Goal: Register for event/course

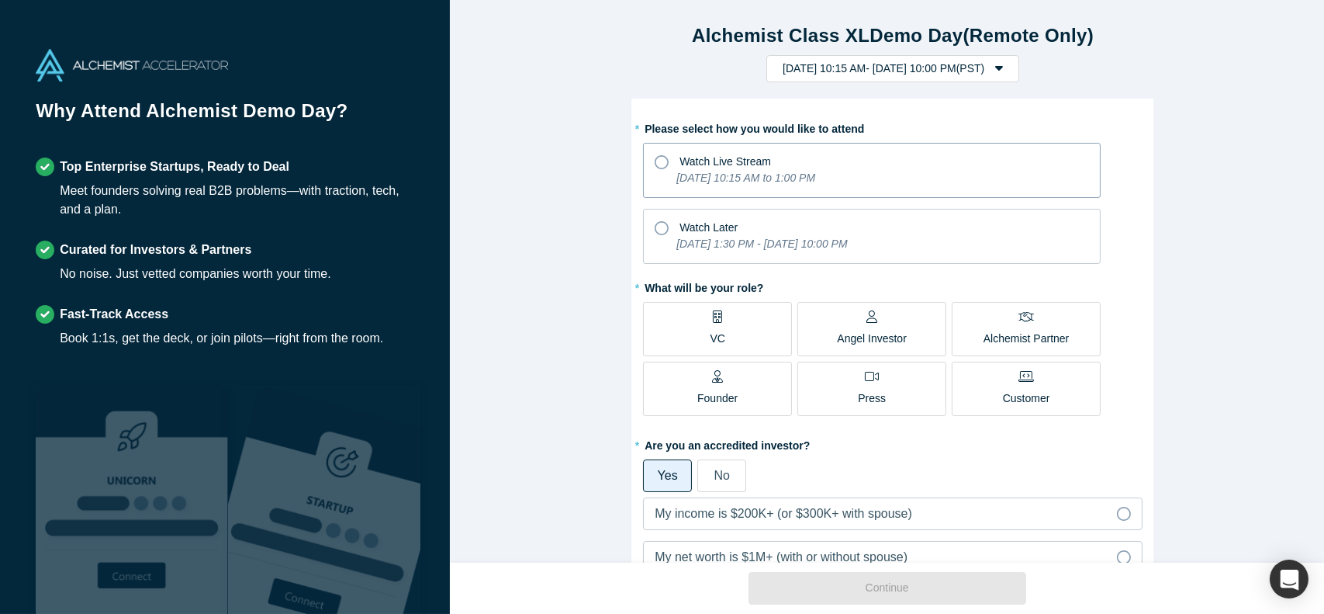
click at [741, 188] on div "[DATE] 10:15 AM to 1:00 PM" at bounding box center [745, 181] width 139 height 22
click at [0, 0] on input "Watch Live Stream [DATE] 10:15 AM to 1:00 PM" at bounding box center [0, 0] width 0 height 0
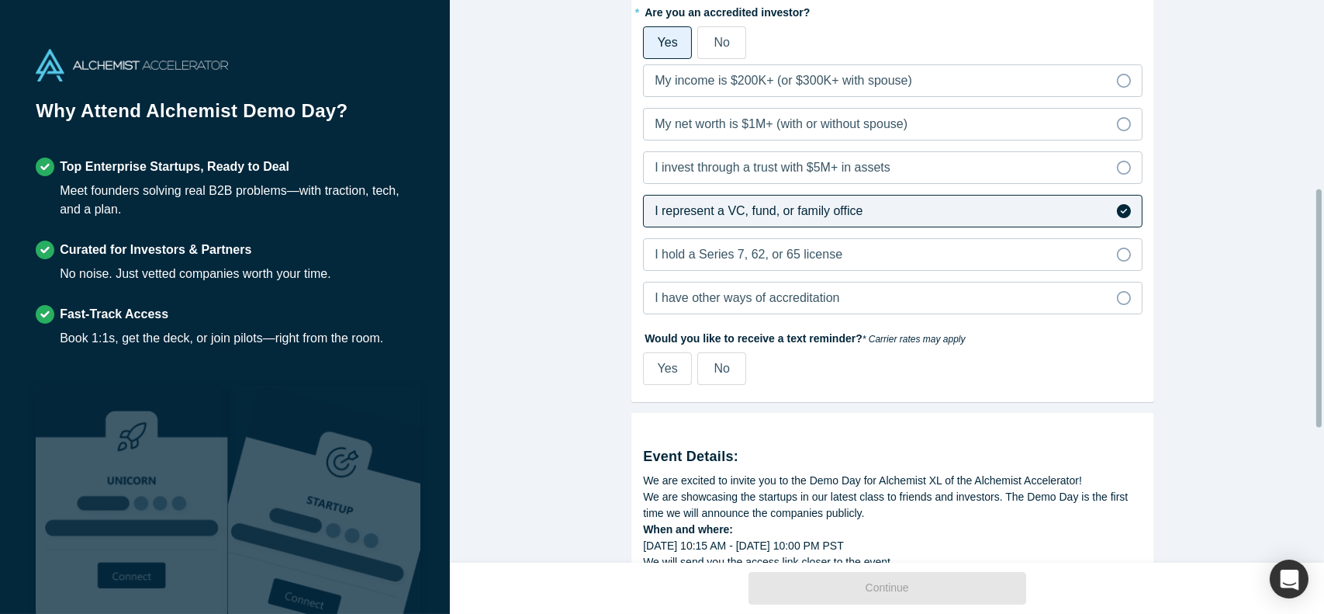
scroll to position [432, 0]
click at [667, 360] on div "Yes" at bounding box center [668, 369] width 20 height 19
click at [0, 0] on input "Yes" at bounding box center [0, 0] width 0 height 0
select select "US"
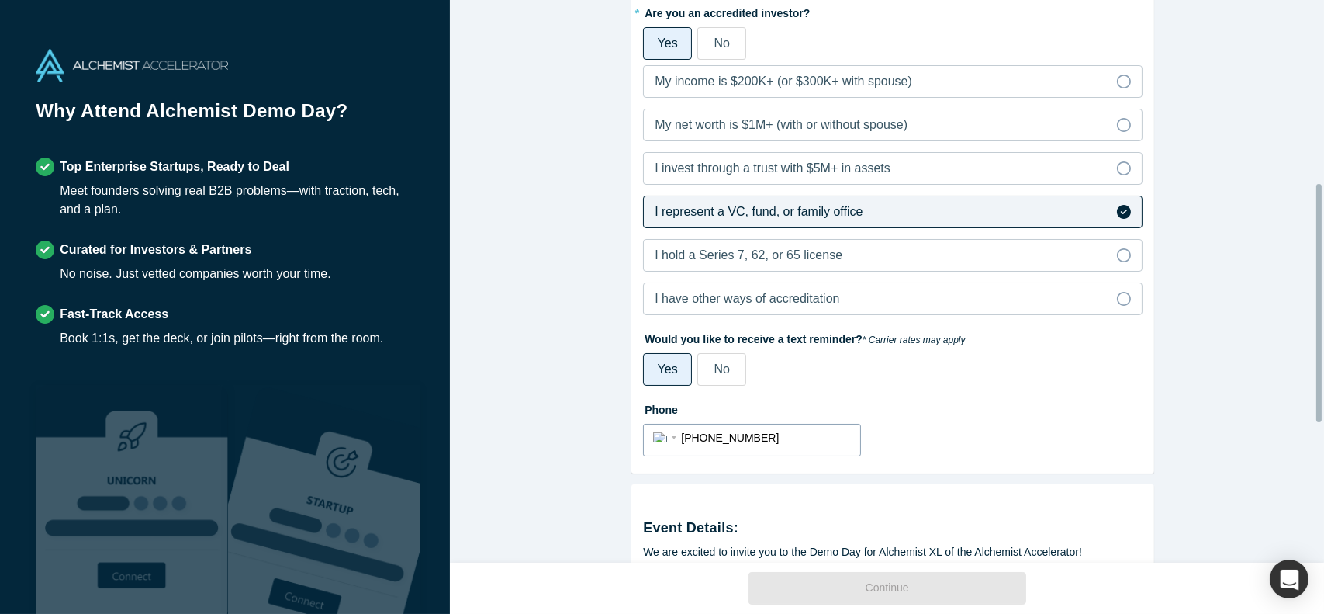
click at [764, 427] on input "[PHONE_NUMBER]" at bounding box center [766, 438] width 170 height 22
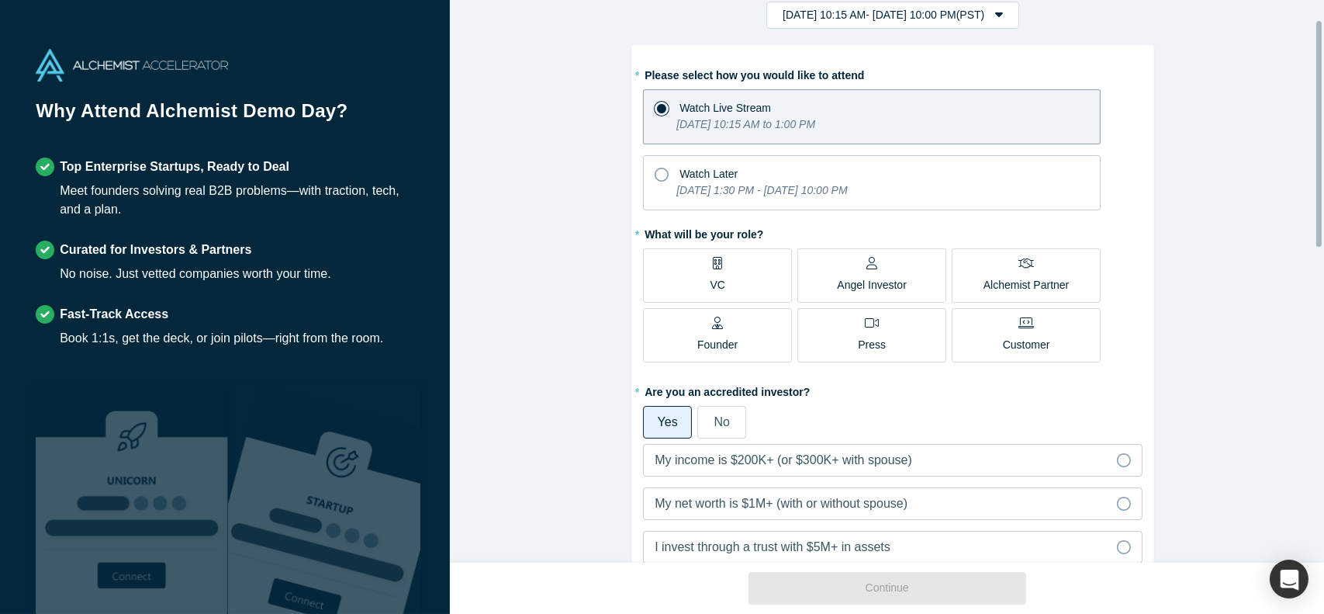
scroll to position [47, 0]
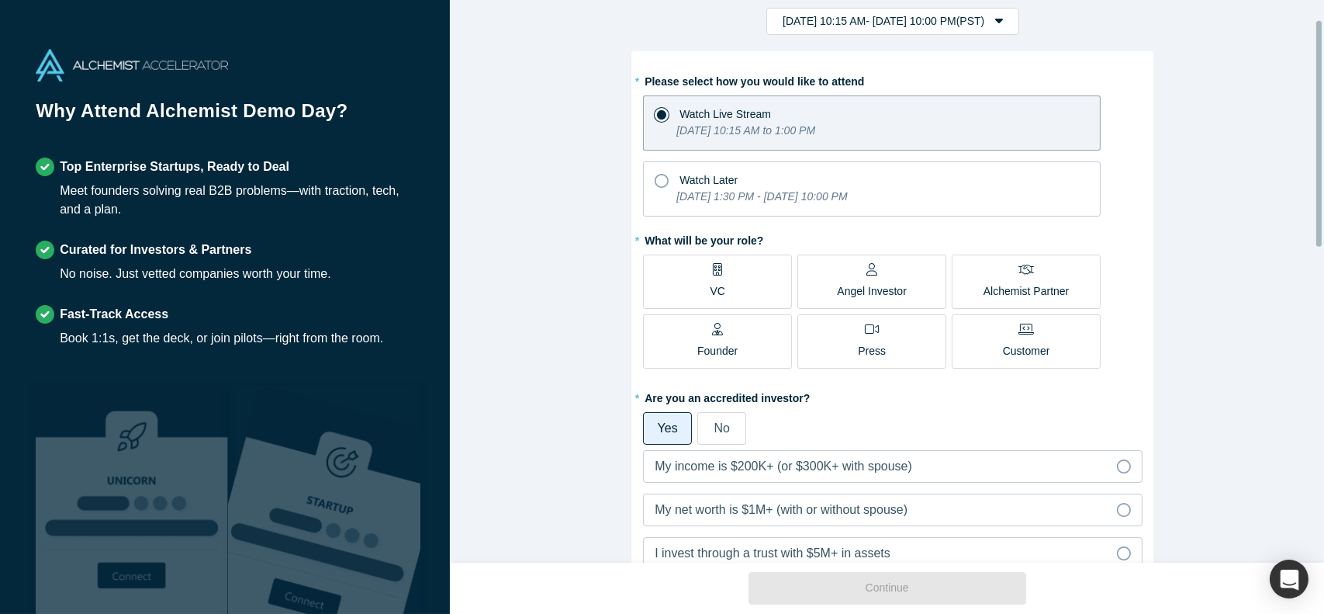
click at [720, 268] on label "VC" at bounding box center [717, 281] width 149 height 54
click at [0, 0] on input "VC" at bounding box center [0, 0] width 0 height 0
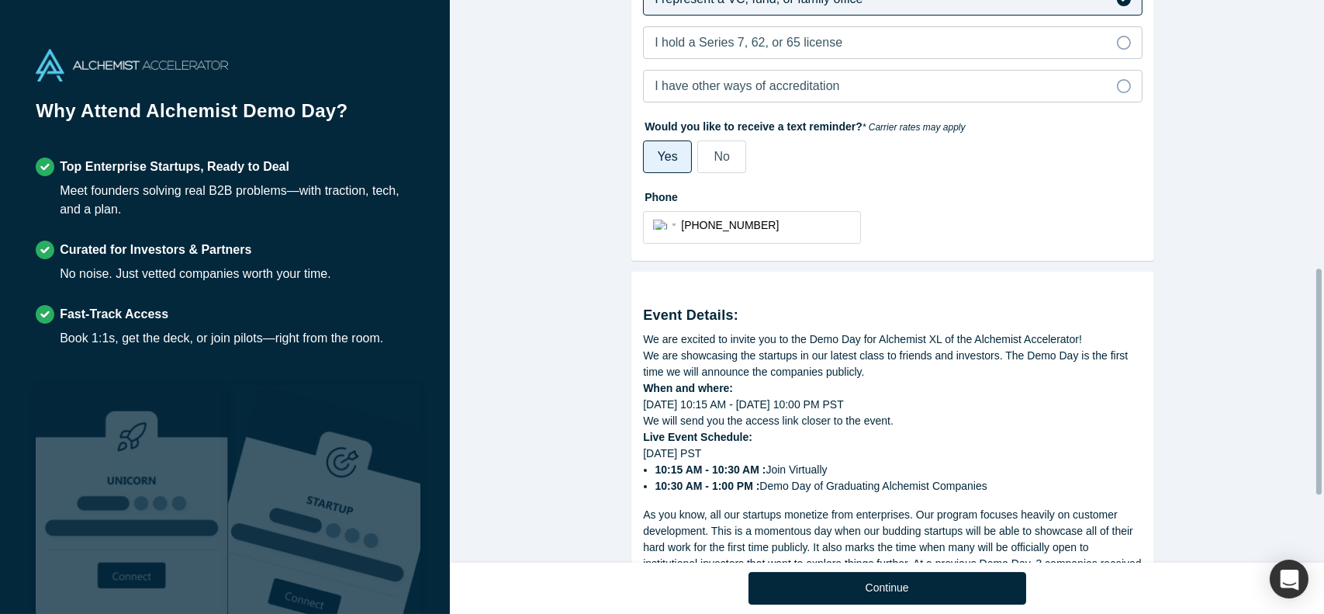
scroll to position [833, 0]
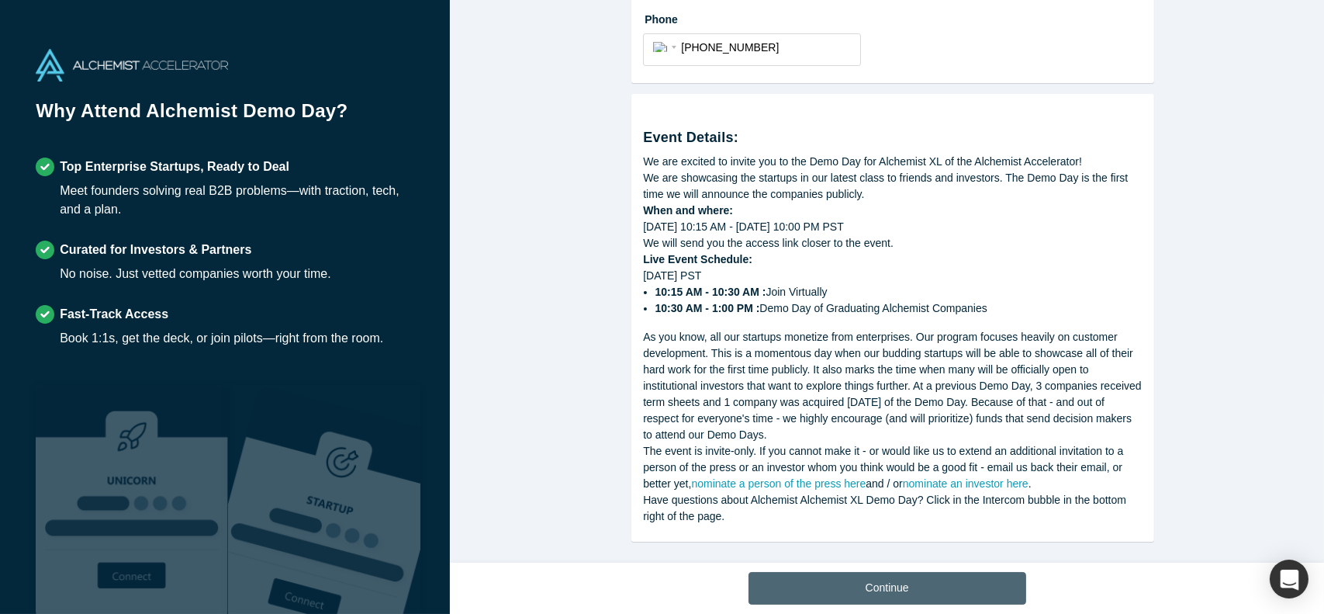
click at [860, 572] on button "Continue" at bounding box center [888, 588] width 278 height 33
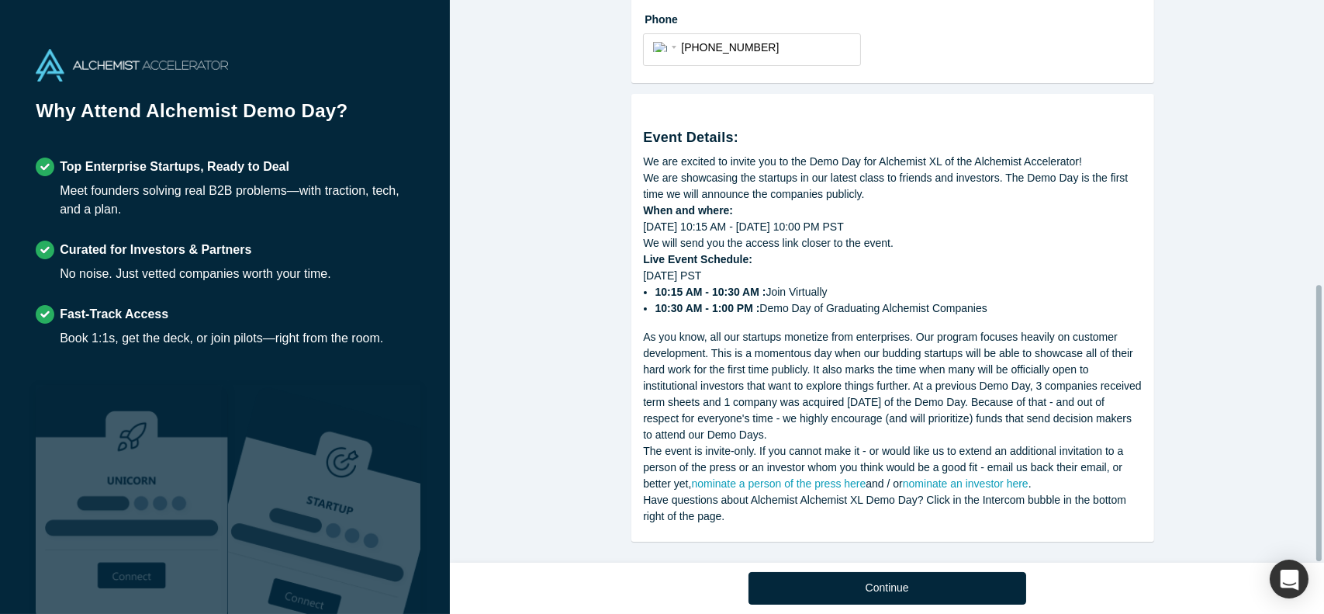
scroll to position [578, 0]
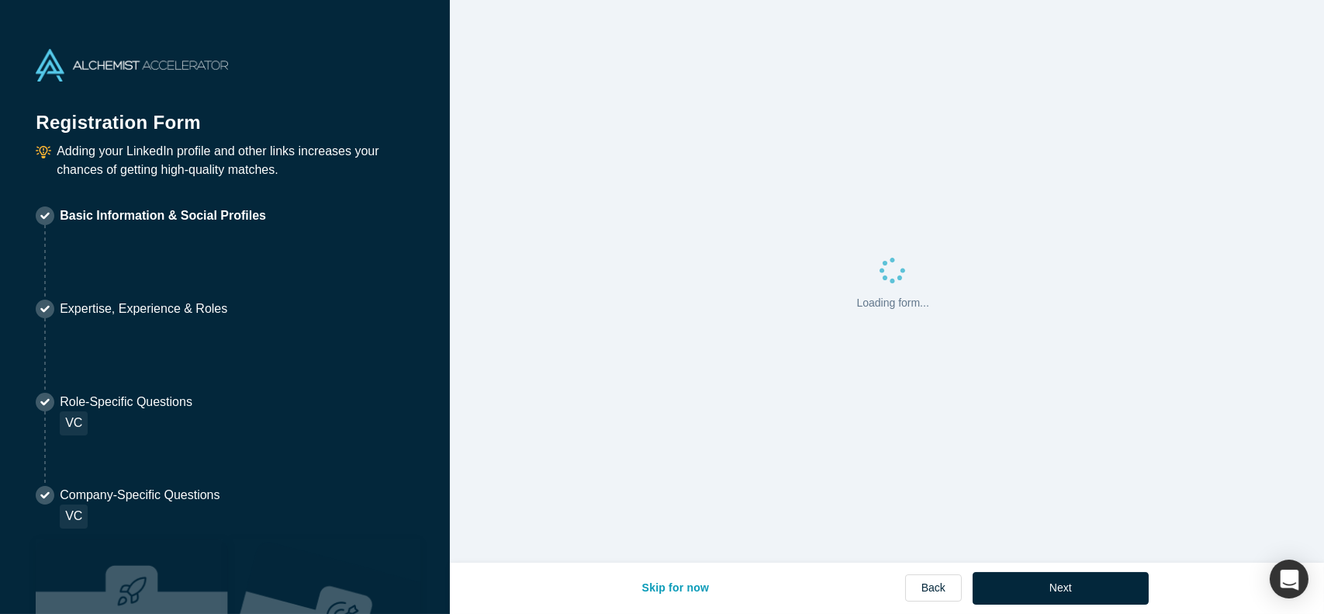
select select "US"
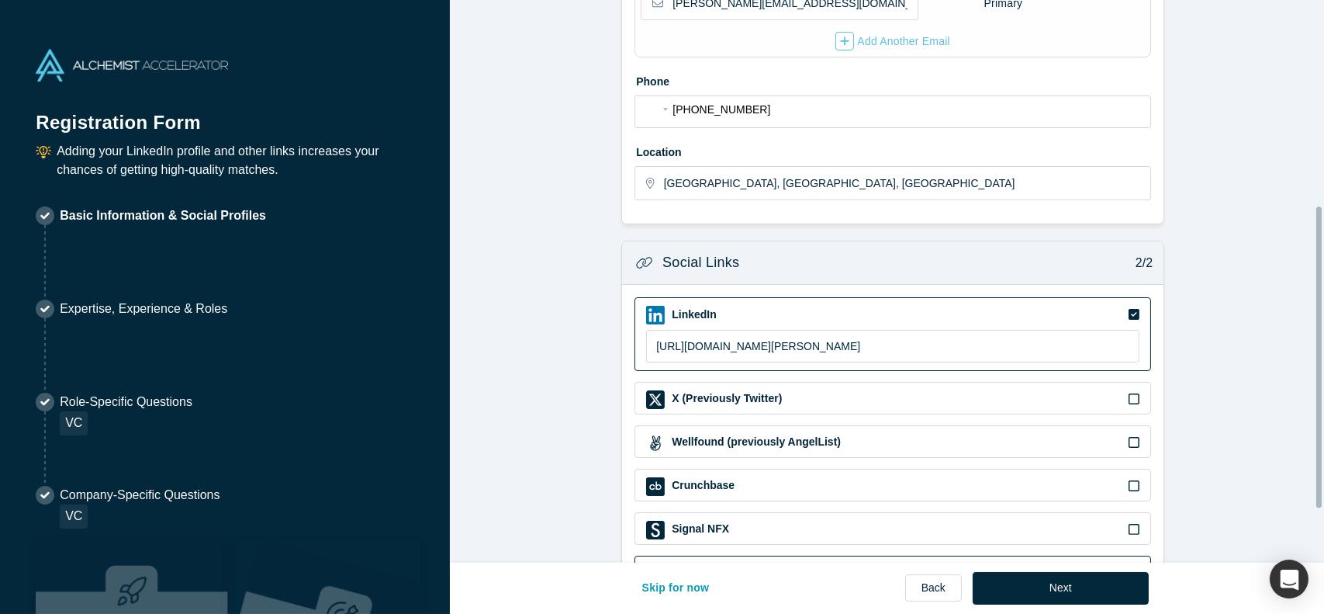
scroll to position [484, 0]
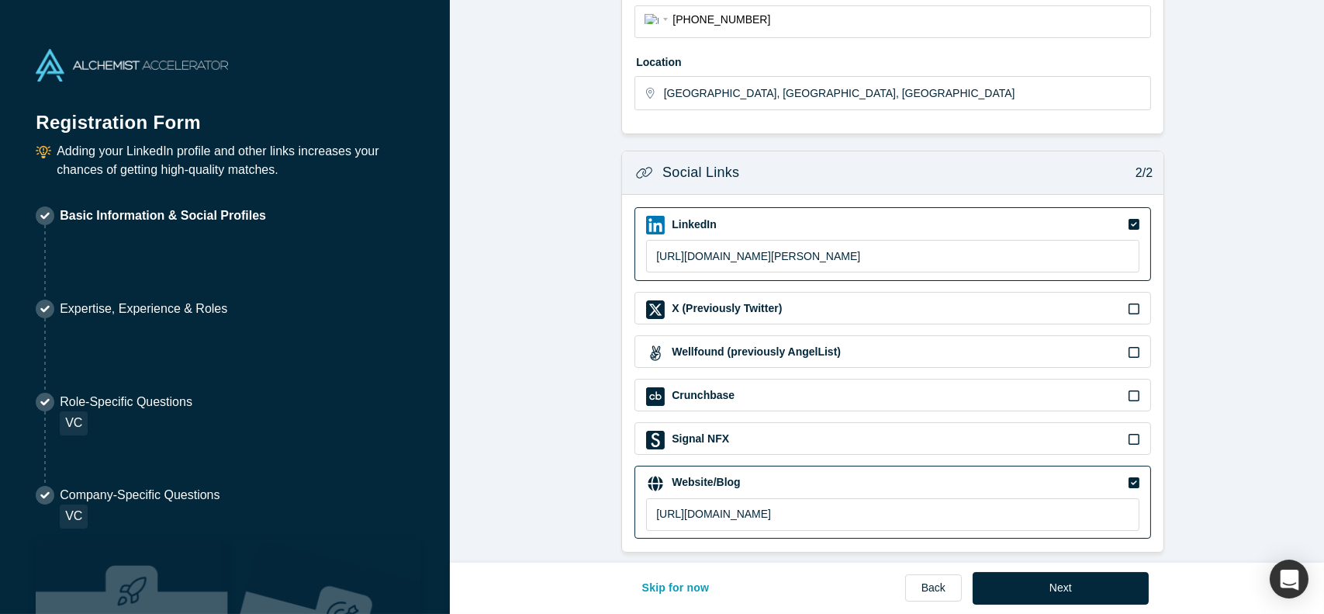
click at [1129, 476] on icon at bounding box center [1134, 482] width 11 height 12
click at [0, 0] on input "checkbox" at bounding box center [0, 0] width 0 height 0
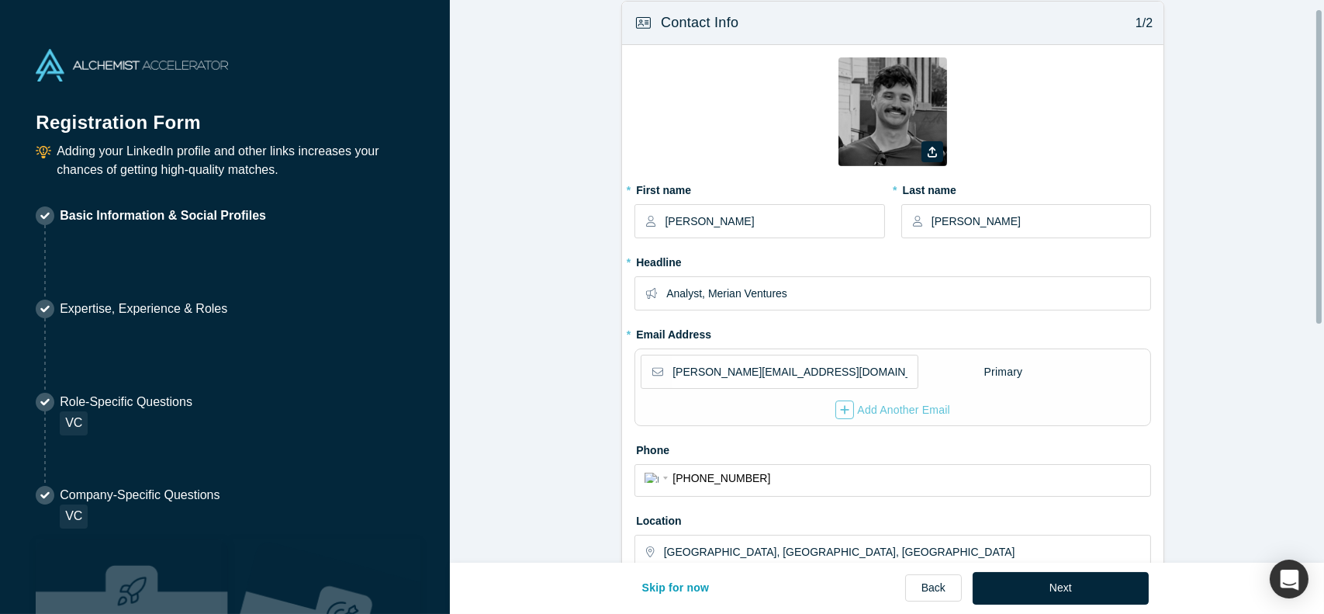
scroll to position [0, 0]
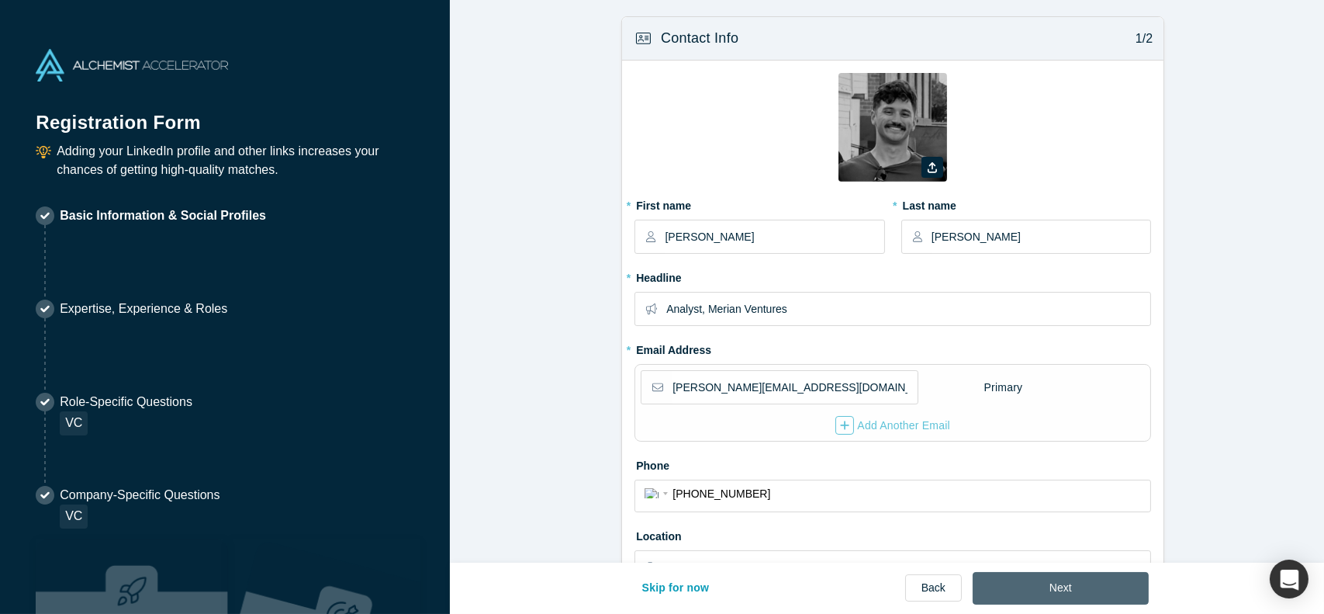
click at [1062, 586] on button "Next" at bounding box center [1061, 588] width 176 height 33
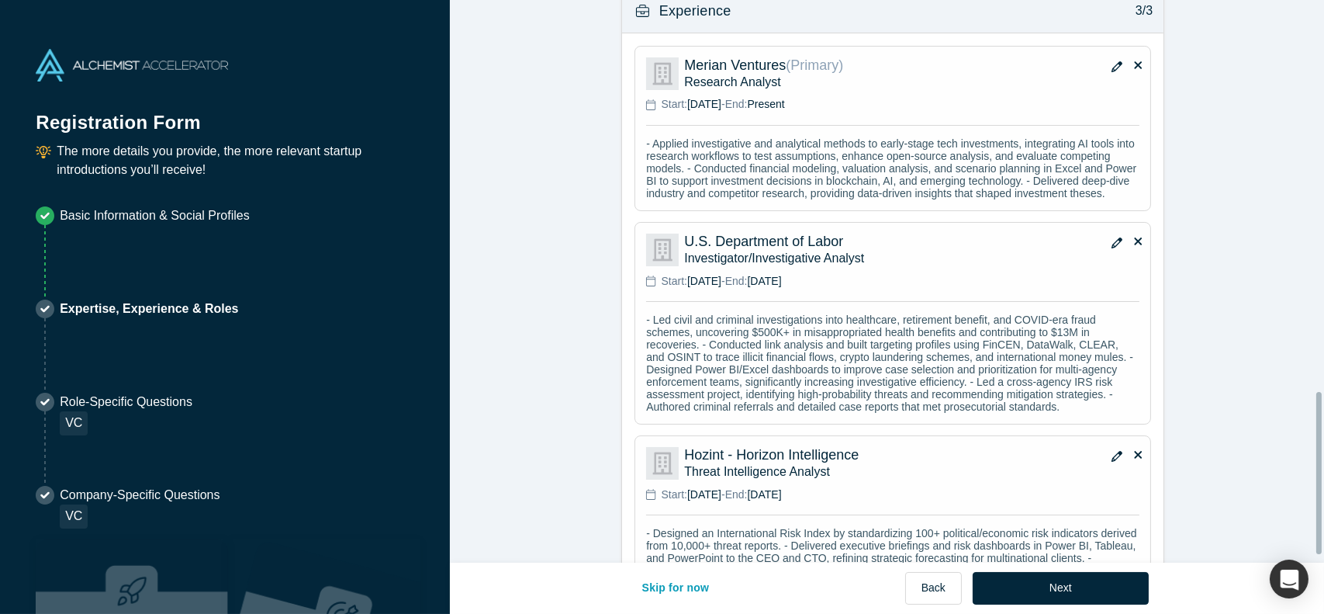
scroll to position [1387, 0]
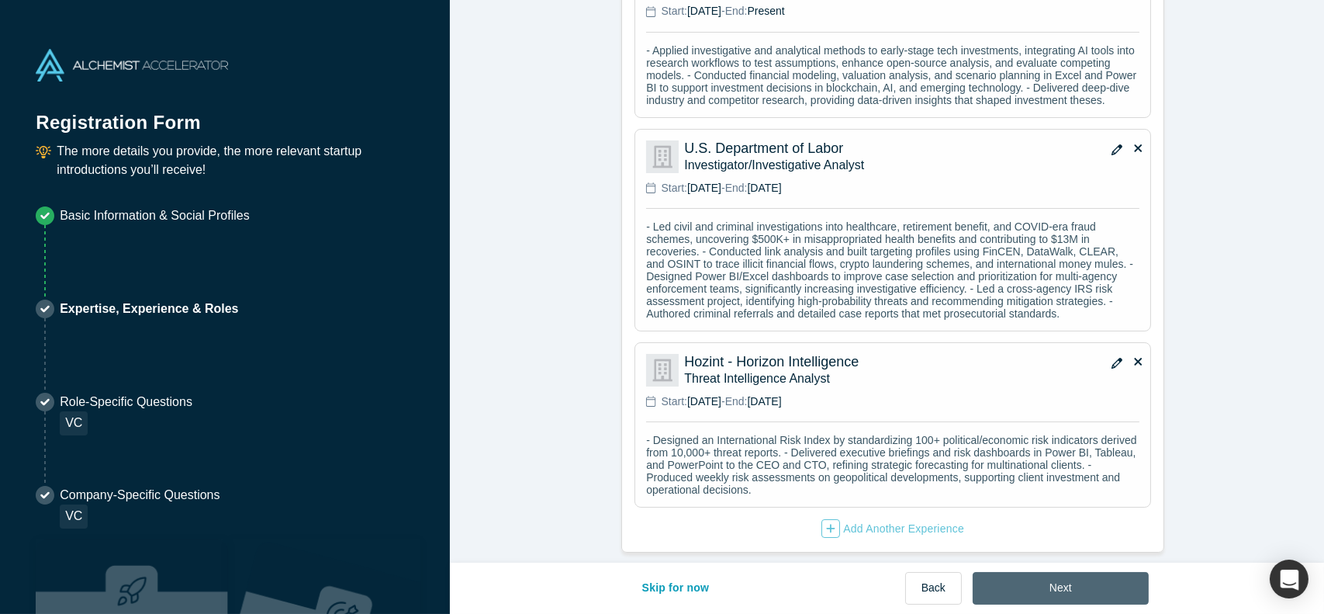
click at [1050, 586] on button "Next" at bounding box center [1061, 588] width 176 height 33
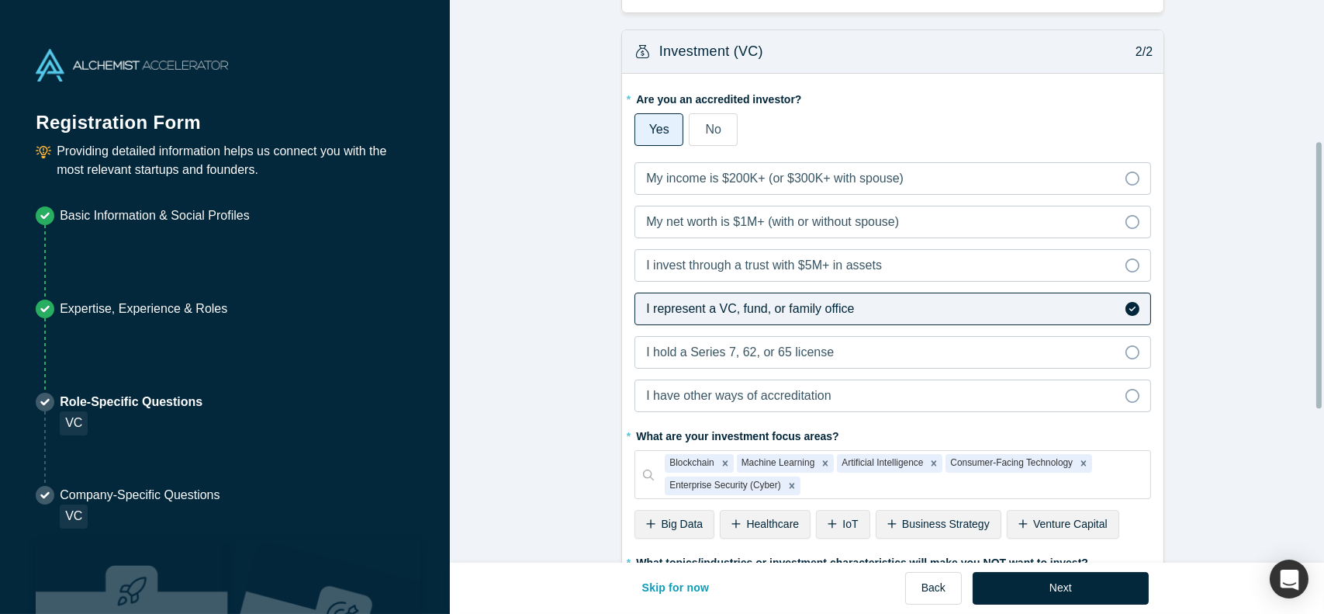
scroll to position [621, 0]
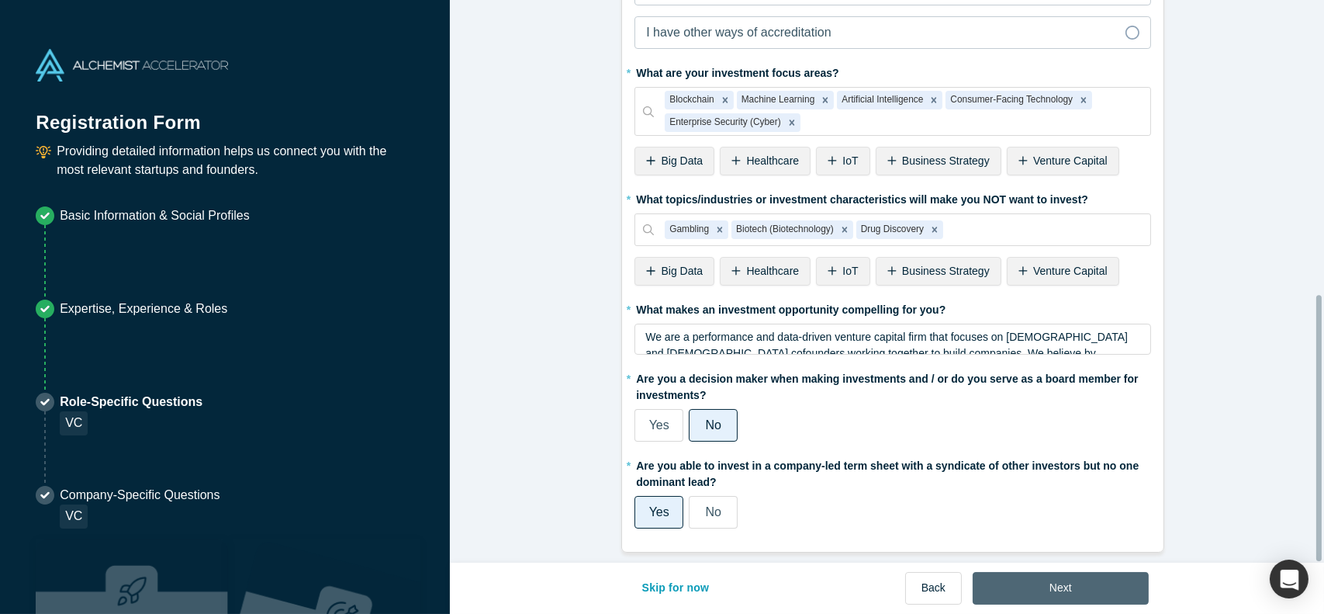
click at [1051, 578] on button "Next" at bounding box center [1061, 588] width 176 height 33
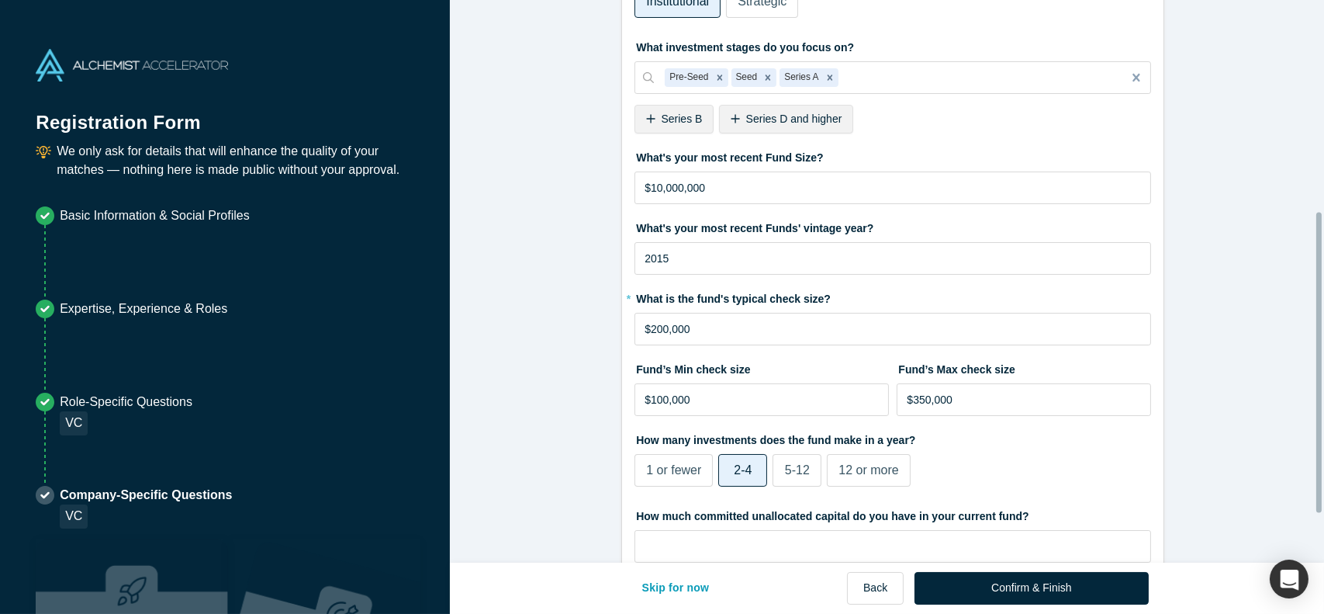
scroll to position [486, 0]
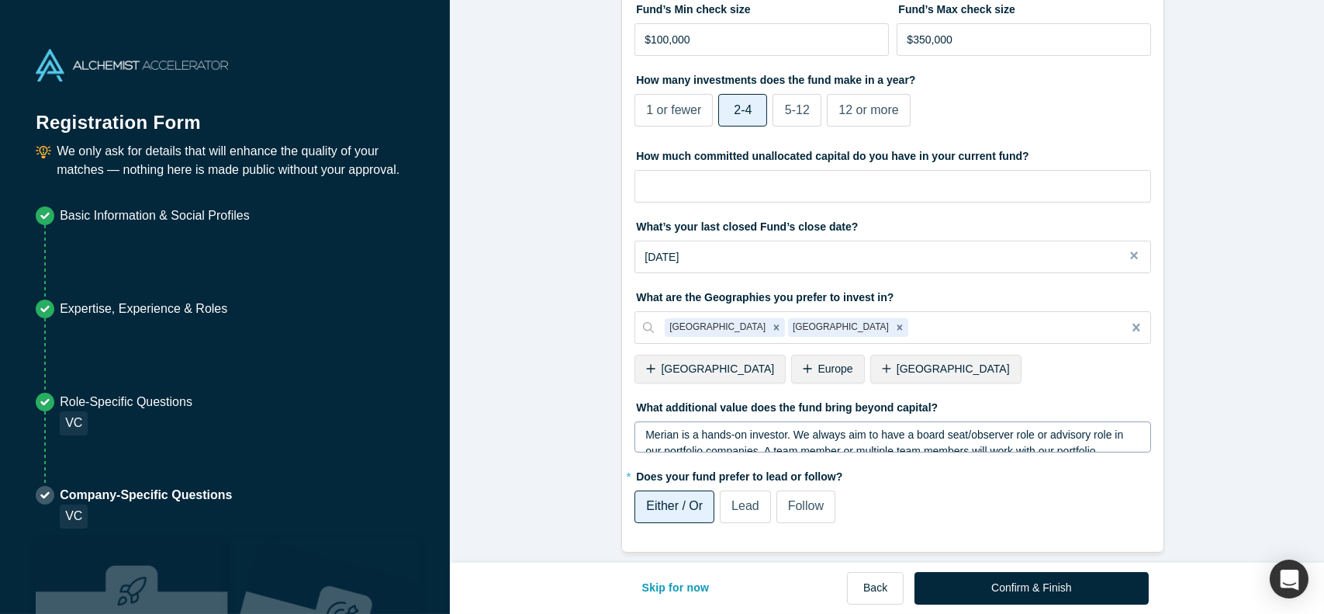
click at [884, 421] on div "Merian is a hands-on investor. We always aim to have a board seat/observer role…" at bounding box center [893, 436] width 517 height 31
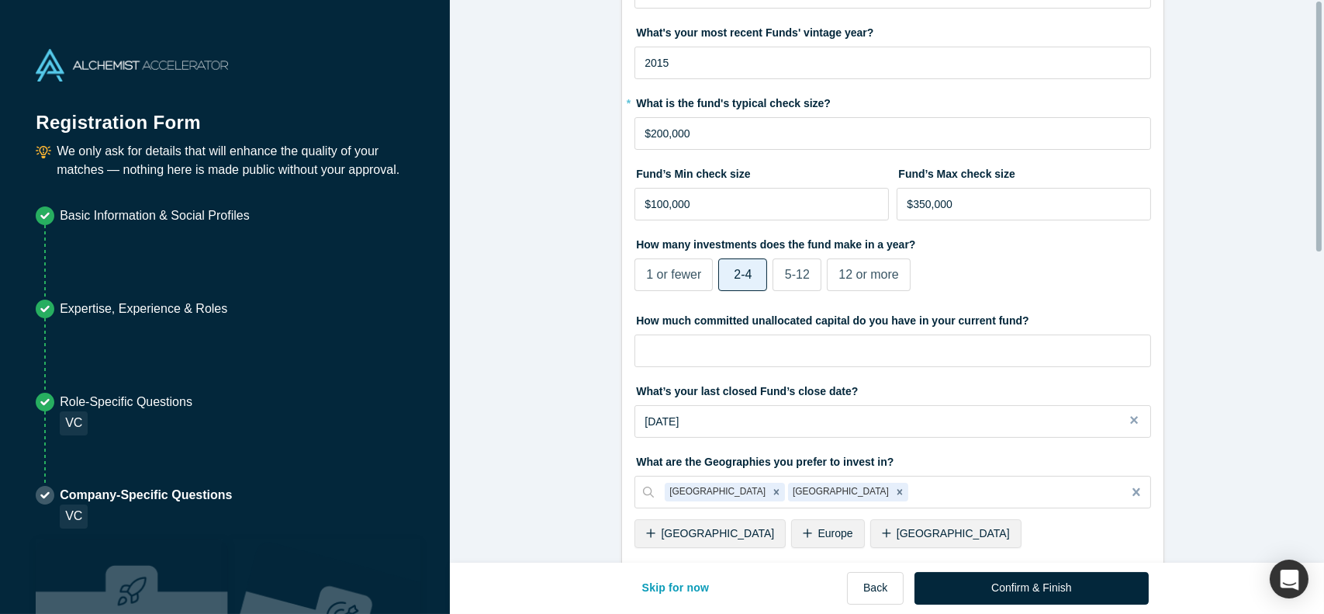
scroll to position [0, 0]
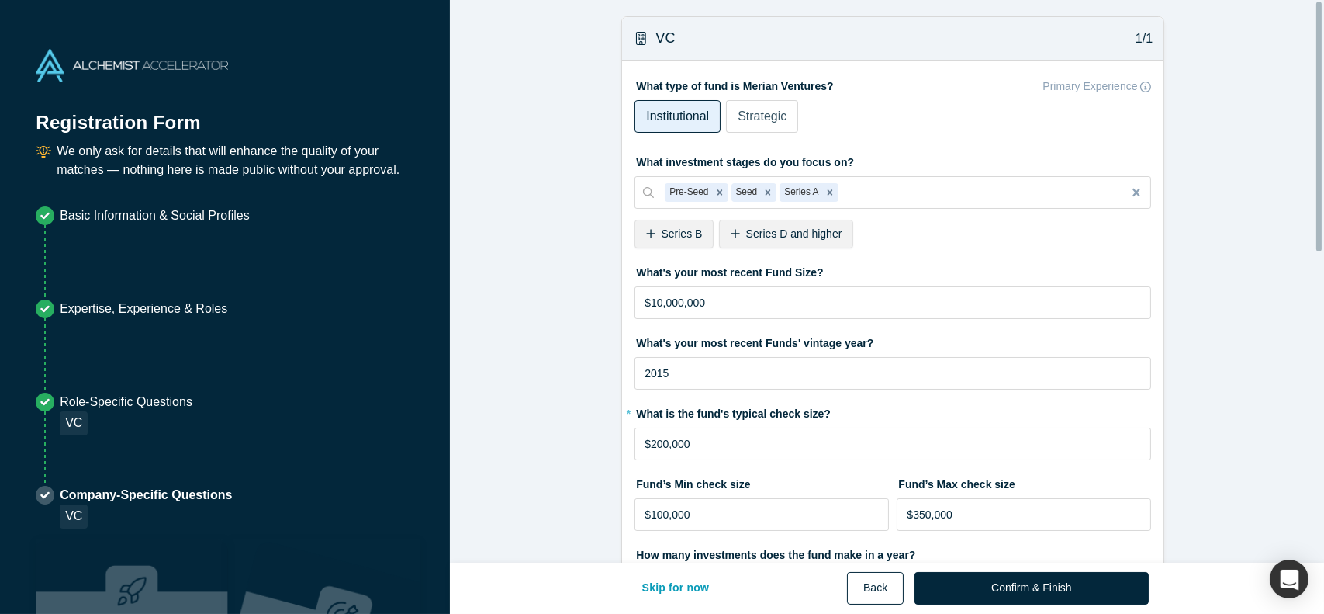
click at [904, 588] on button "Back" at bounding box center [875, 588] width 57 height 33
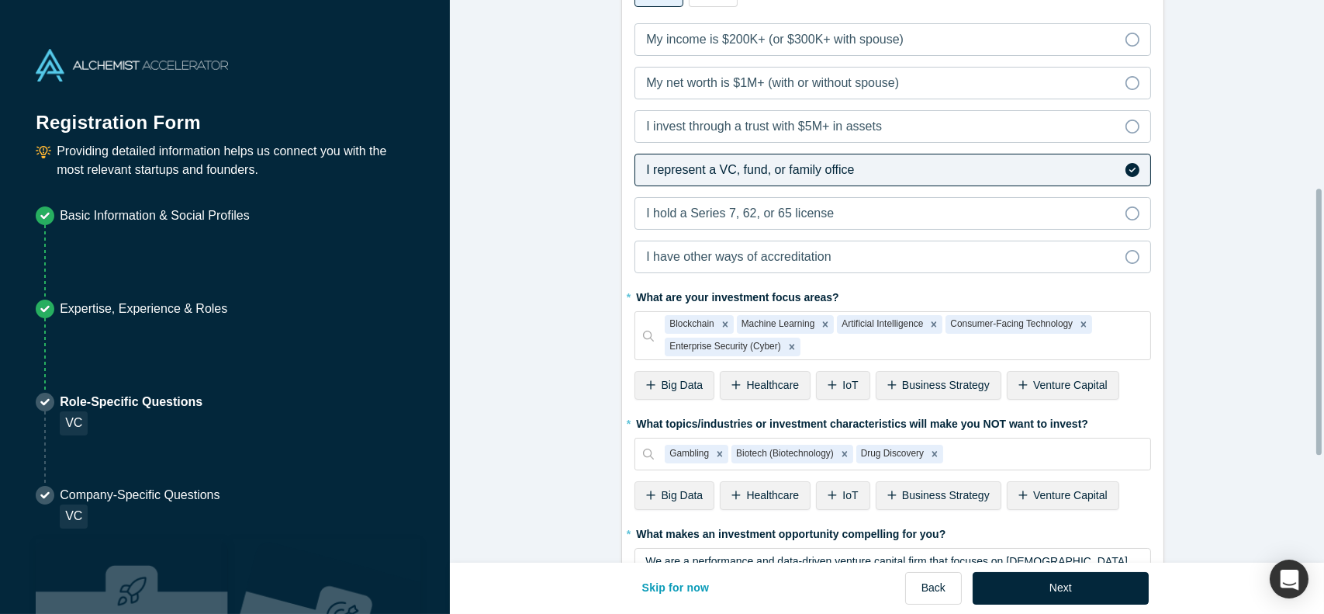
scroll to position [621, 0]
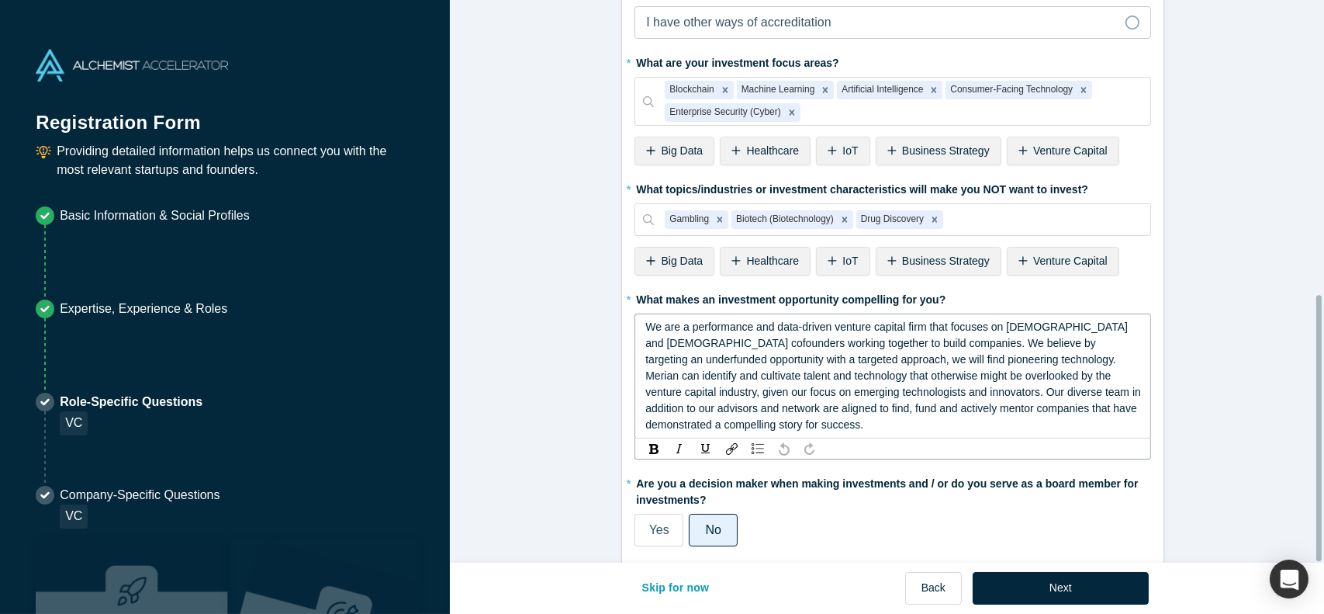
click at [953, 326] on span "We are a performance and data-driven venture capital firm that focuses on [DEMO…" at bounding box center [894, 375] width 499 height 110
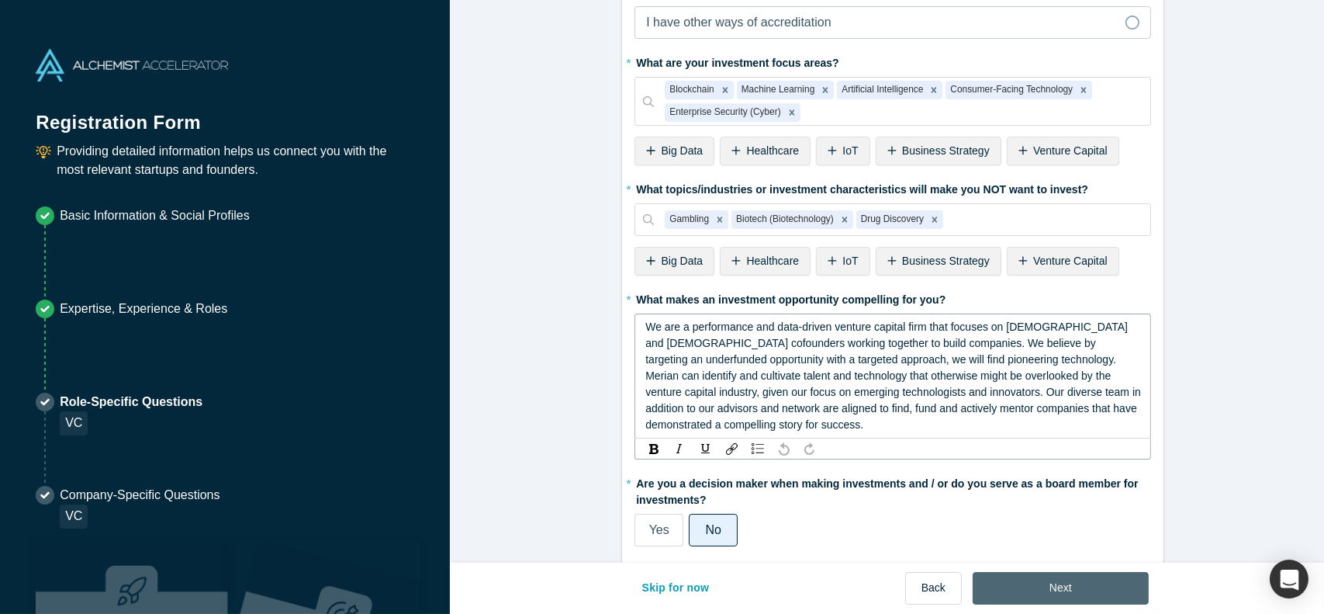
click at [1054, 580] on button "Next" at bounding box center [1061, 588] width 176 height 33
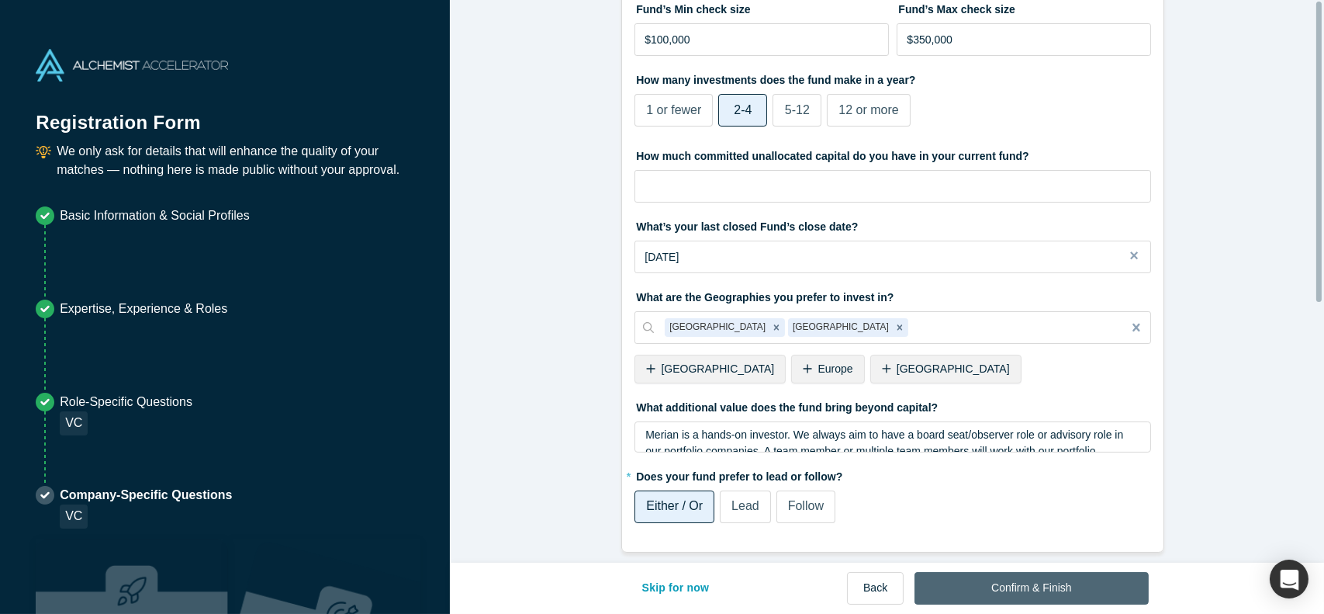
scroll to position [0, 0]
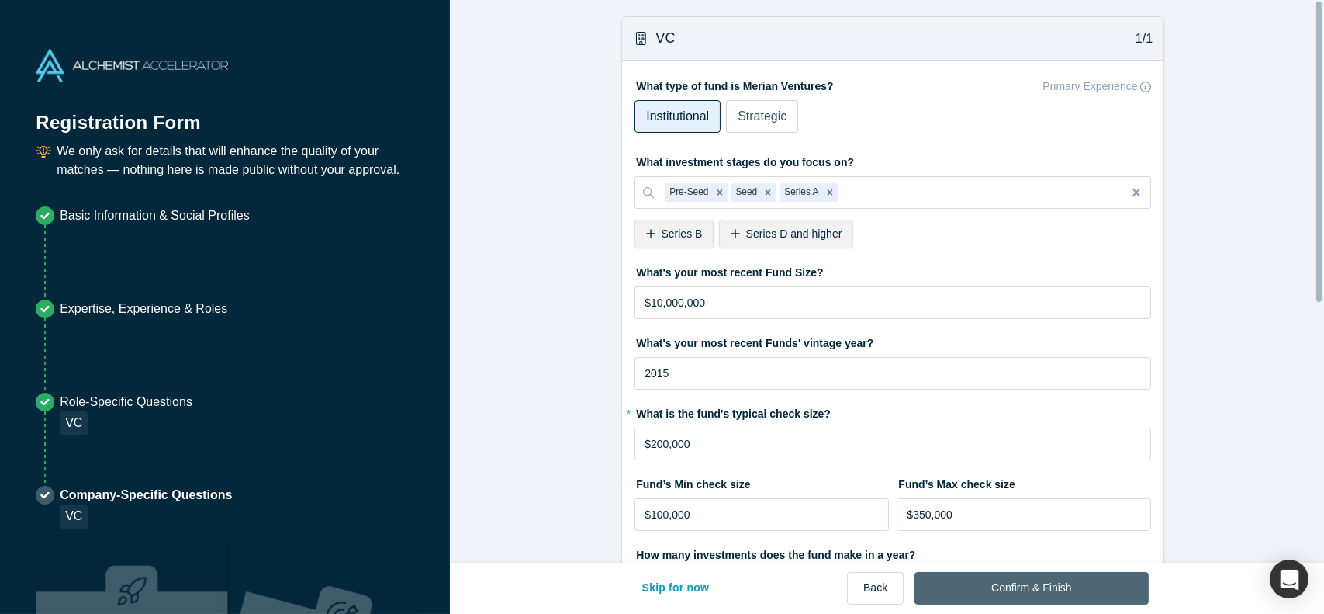
click at [1081, 579] on button "Confirm & Finish" at bounding box center [1032, 588] width 234 height 33
